Goal: Task Accomplishment & Management: Use online tool/utility

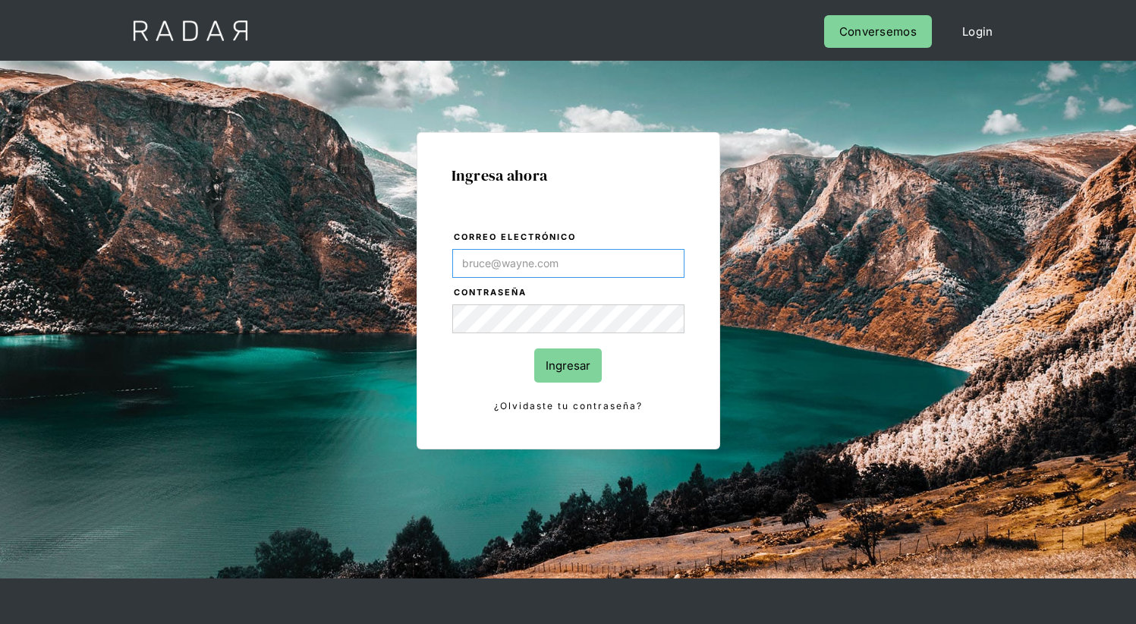
type input "[EMAIL_ADDRESS][PERSON_NAME][DOMAIN_NAME]"
click at [567, 365] on input "Ingresar" at bounding box center [568, 365] width 68 height 34
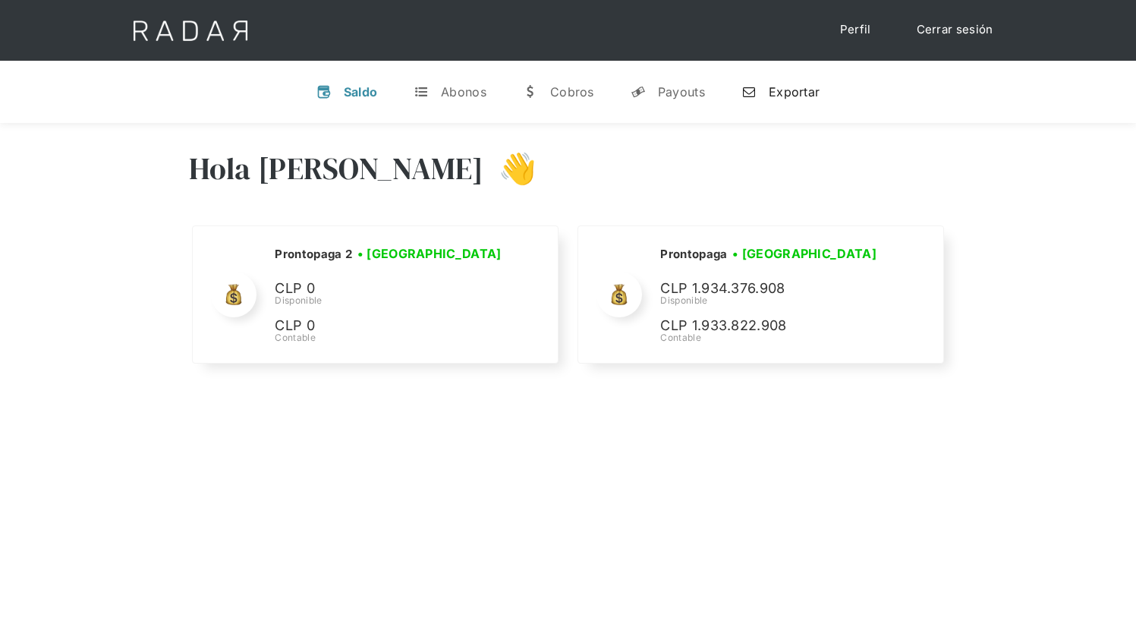
click at [780, 91] on div "Exportar" at bounding box center [793, 91] width 51 height 15
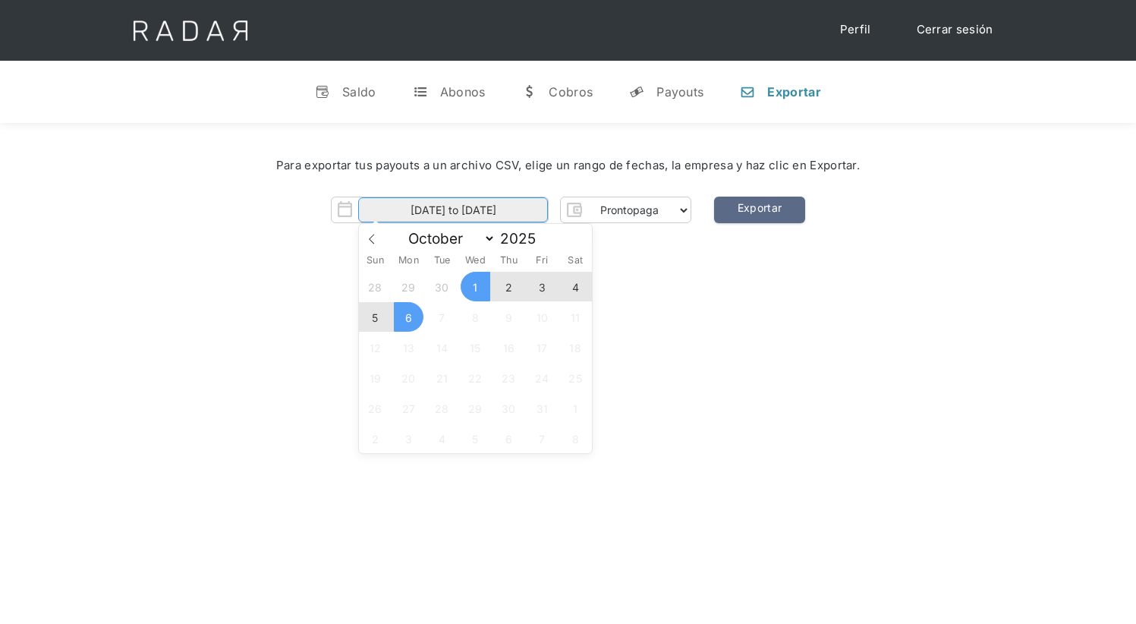
click at [453, 210] on body "Cargando... Cerrar sesión Perfil v Saldo t Abonos w [GEOGRAPHIC_DATA] y Payouts…" at bounding box center [568, 472] width 1136 height 945
click at [542, 287] on span "3" at bounding box center [542, 287] width 30 height 30
type input "03-10-2025"
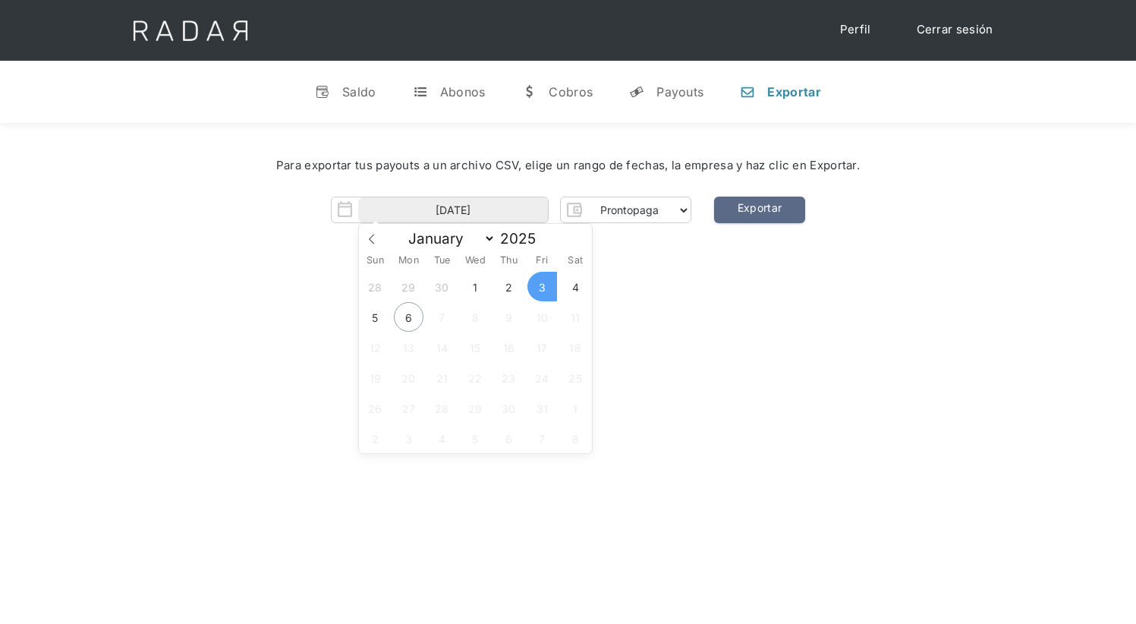
click at [542, 287] on span "3" at bounding box center [542, 287] width 30 height 30
click at [759, 210] on link "Exportar" at bounding box center [759, 209] width 91 height 27
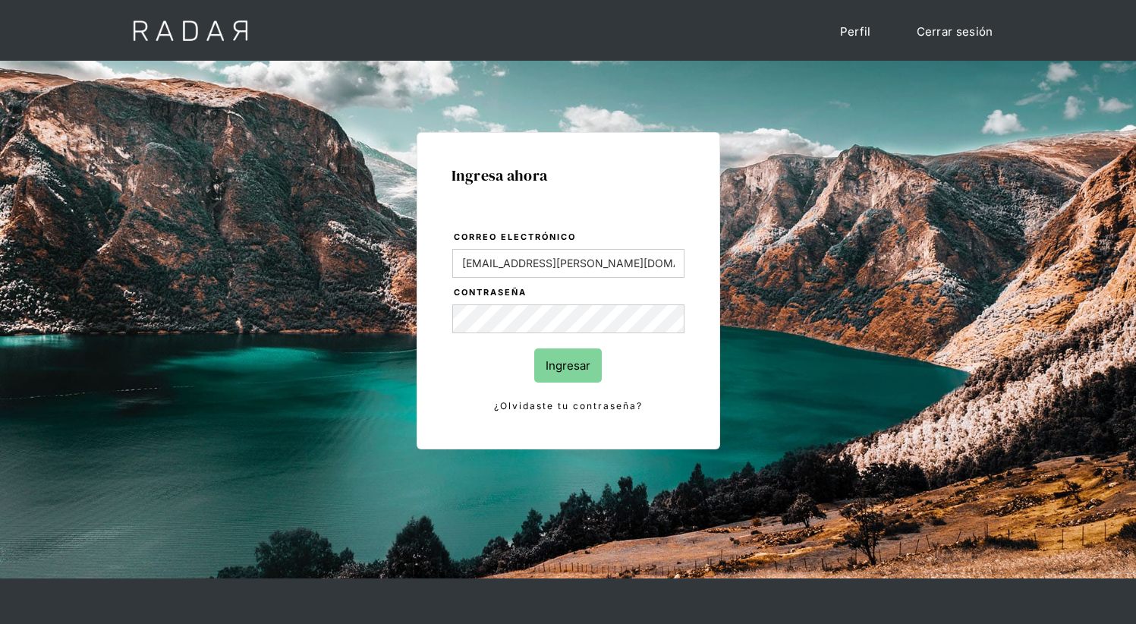
click at [567, 365] on input "Ingresar" at bounding box center [568, 365] width 68 height 34
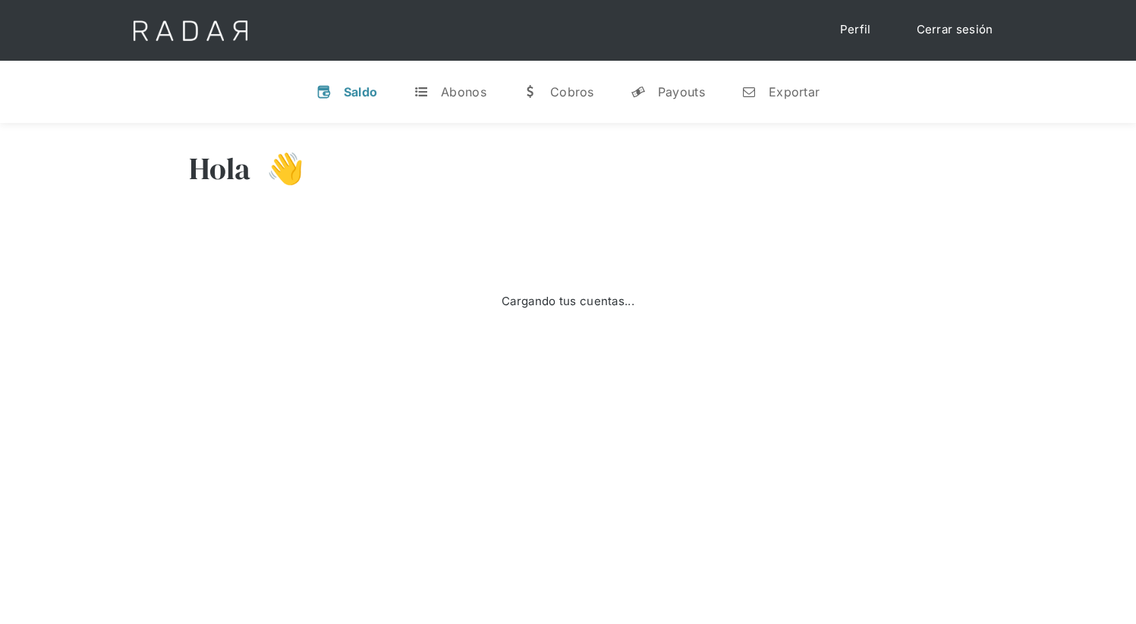
select select "prontopaga"
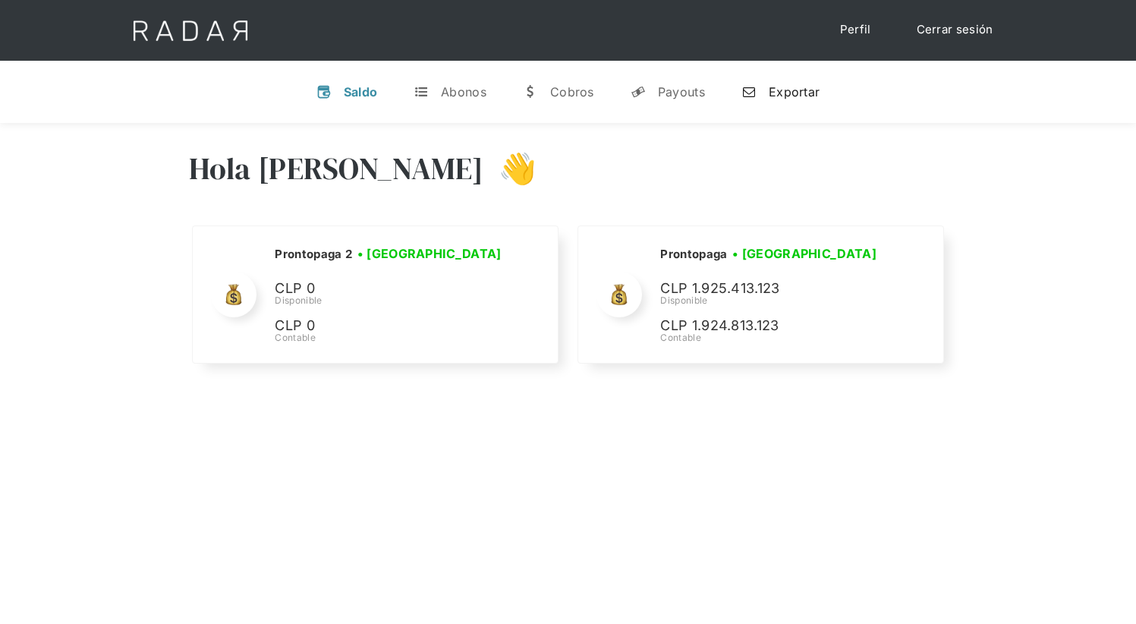
click at [780, 91] on div "Exportar" at bounding box center [793, 91] width 51 height 15
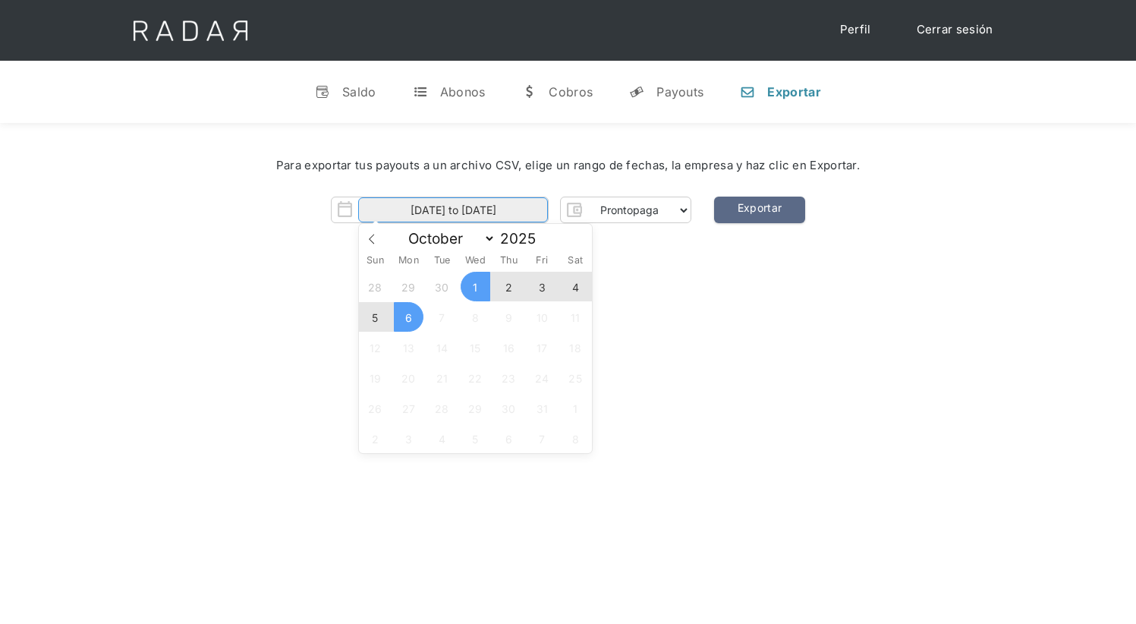
click at [453, 210] on input "[DATE] to [DATE]" at bounding box center [453, 209] width 190 height 25
click at [575, 287] on span "4" at bounding box center [576, 287] width 30 height 30
type input "[DATE]"
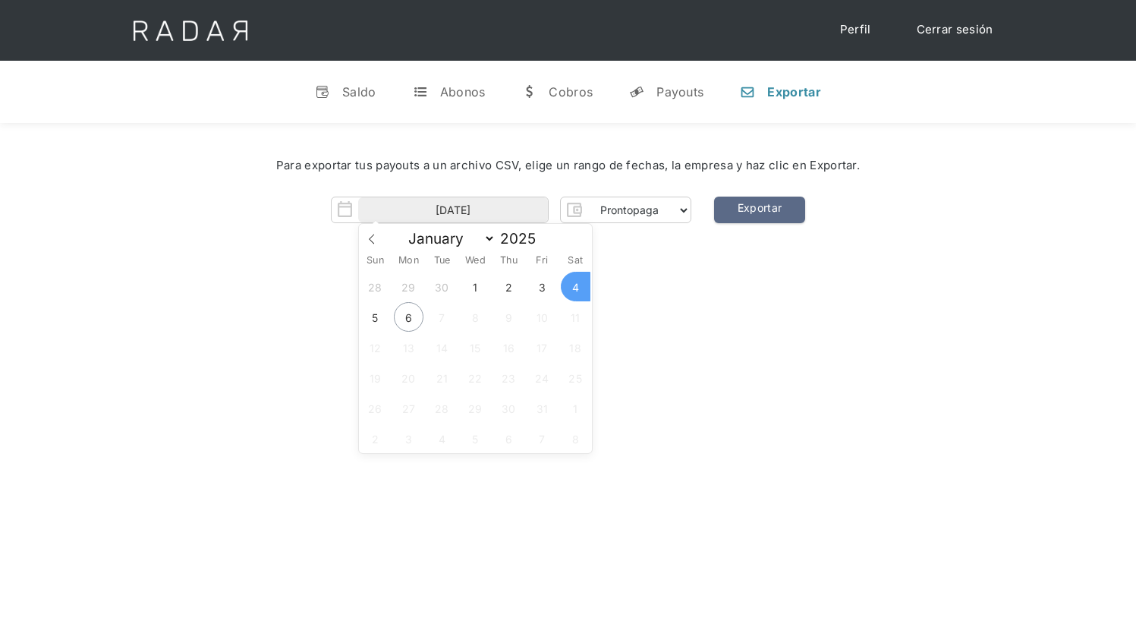
click at [575, 287] on span "4" at bounding box center [576, 287] width 30 height 30
click at [759, 210] on link "Exportar" at bounding box center [759, 209] width 91 height 27
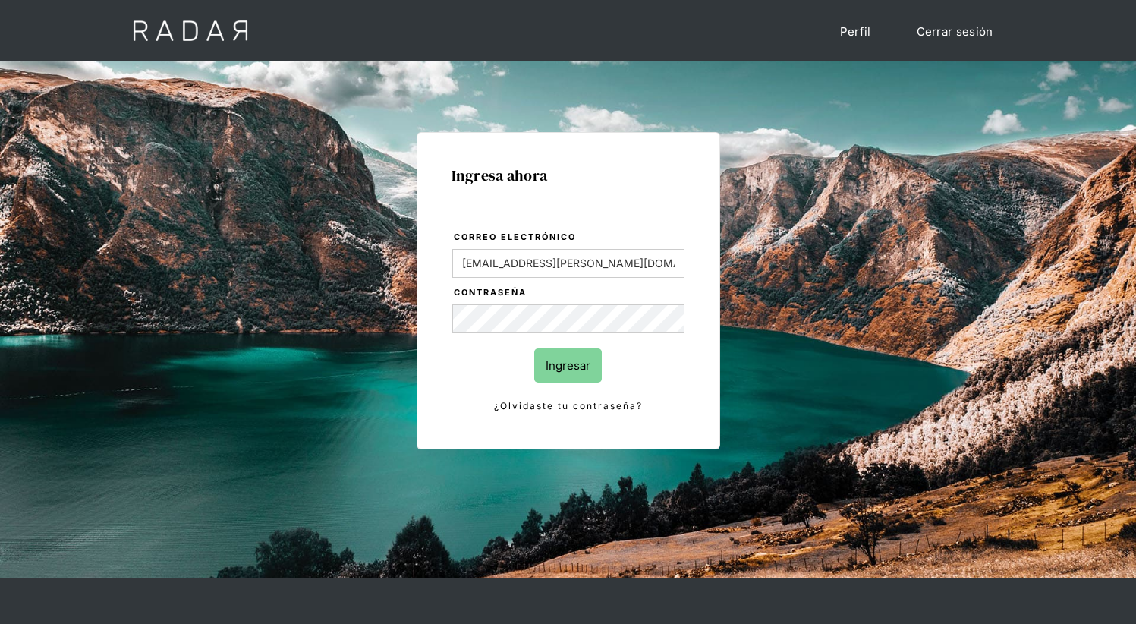
click at [567, 365] on input "Ingresar" at bounding box center [568, 365] width 68 height 34
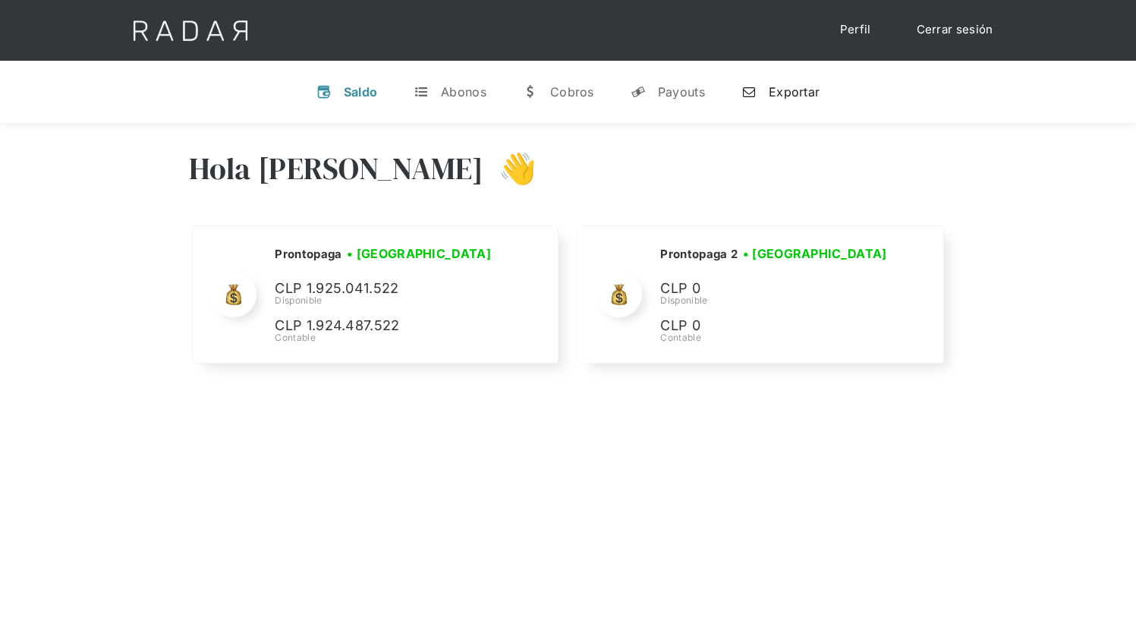
click at [780, 91] on div "Exportar" at bounding box center [793, 91] width 51 height 15
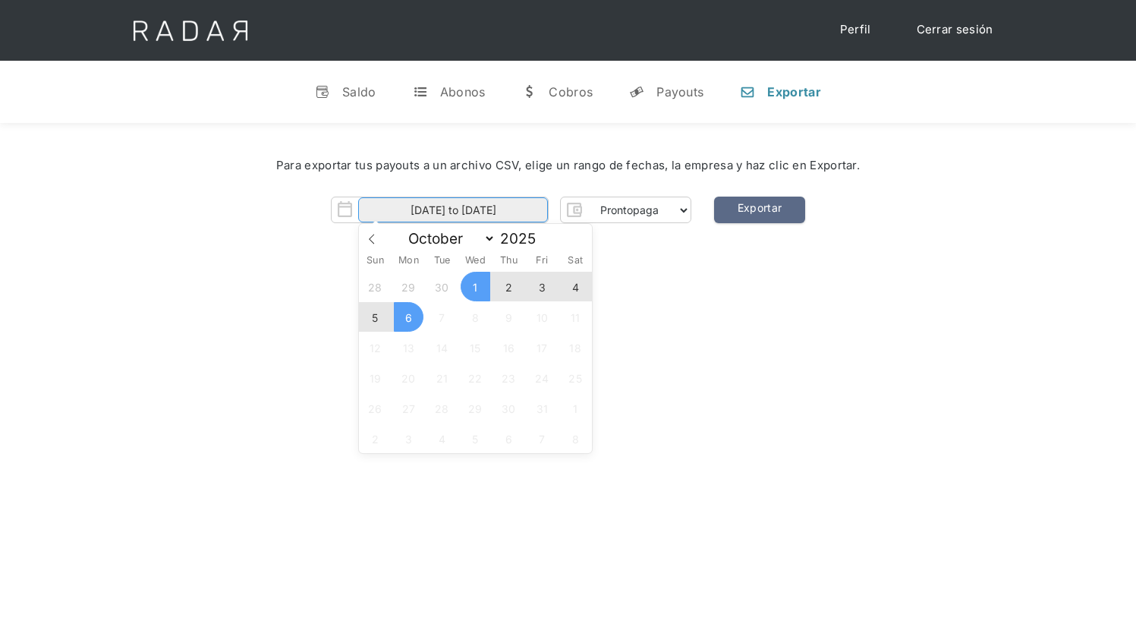
click at [453, 210] on input "[DATE] to [DATE]" at bounding box center [453, 209] width 190 height 25
click at [375, 317] on span "5" at bounding box center [375, 317] width 30 height 30
type input "[DATE]"
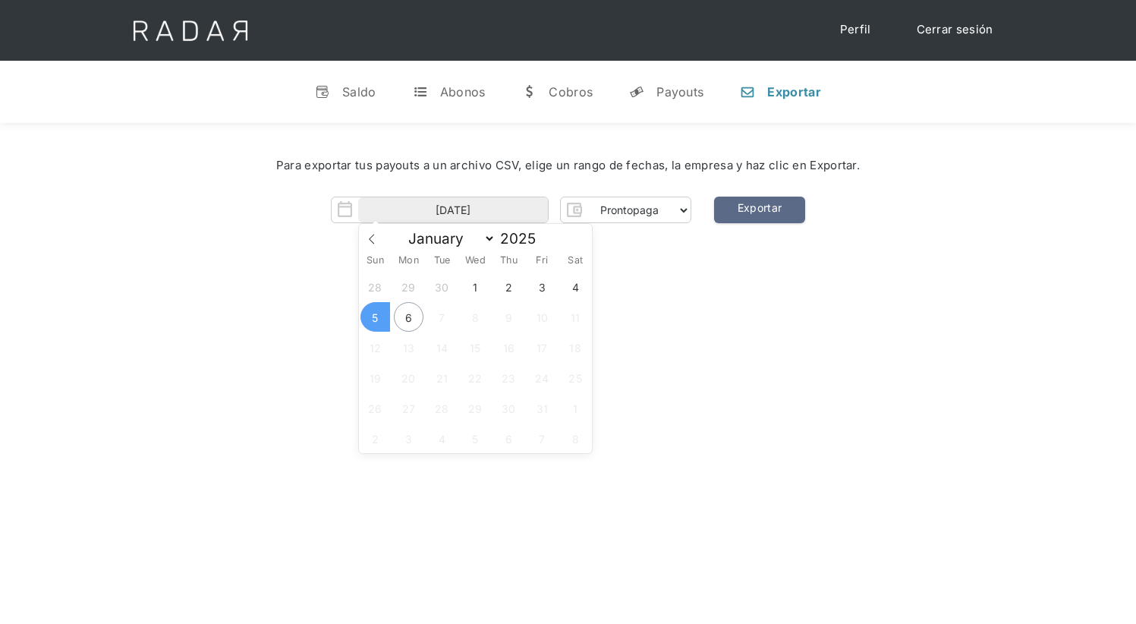
click at [375, 317] on span "5" at bounding box center [375, 317] width 30 height 30
click at [759, 210] on link "Exportar" at bounding box center [759, 209] width 91 height 27
